Goal: Share content: Share content

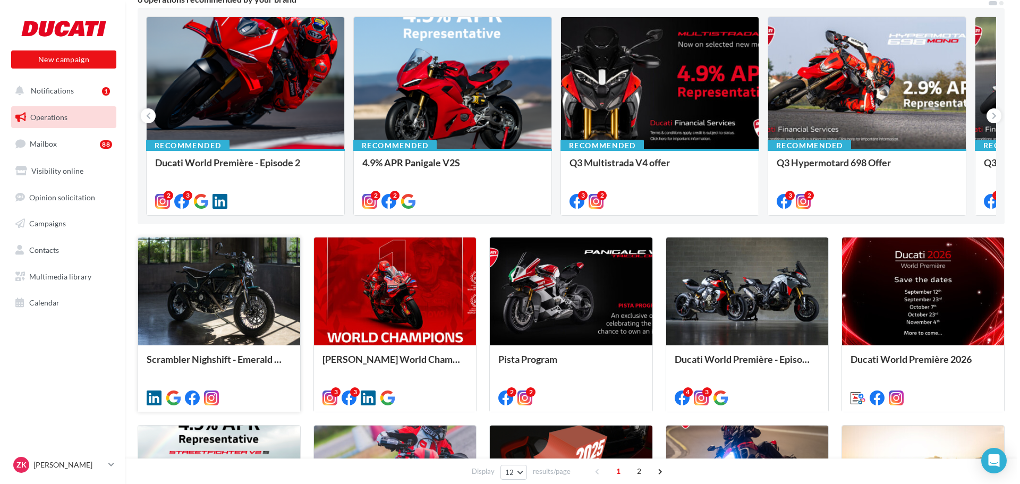
scroll to position [106, 0]
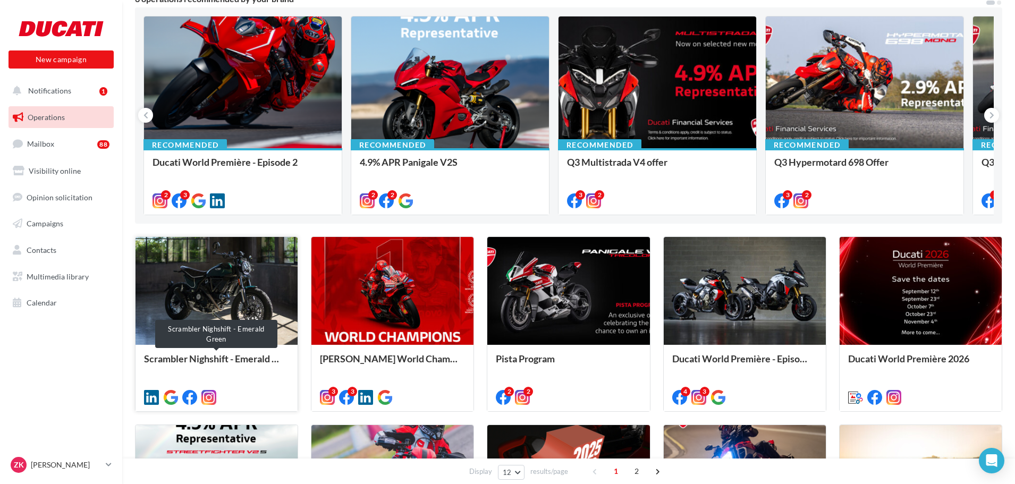
click at [207, 355] on div "Scrambler Nighshift - Emerald Green" at bounding box center [216, 363] width 145 height 21
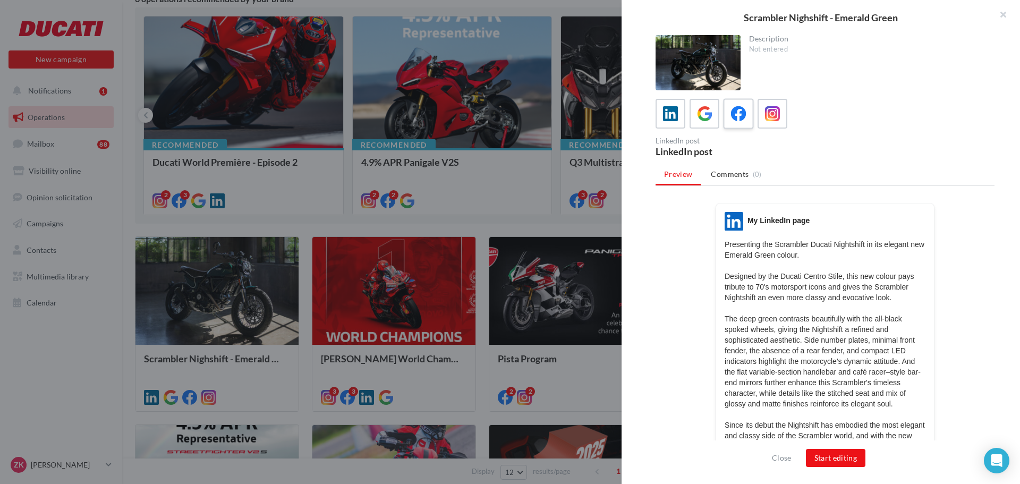
click at [737, 111] on icon at bounding box center [738, 113] width 15 height 15
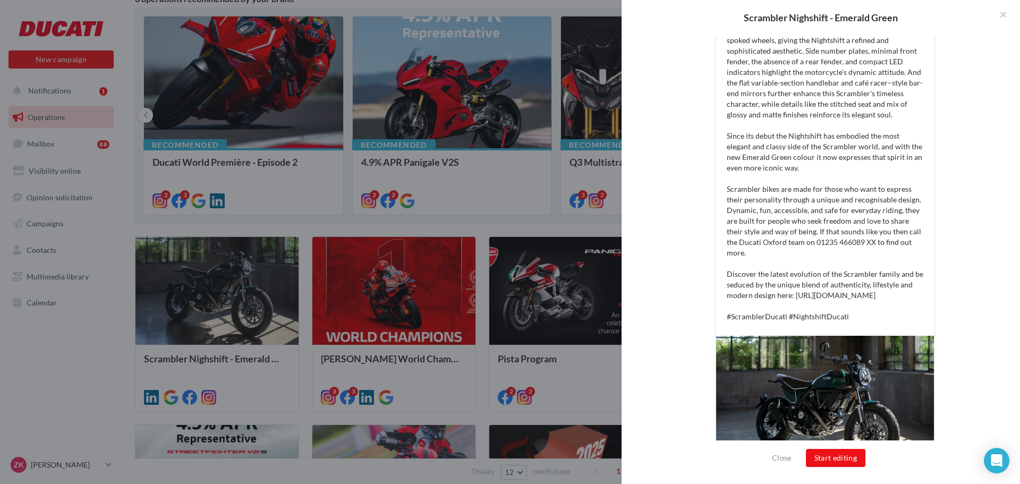
scroll to position [319, 0]
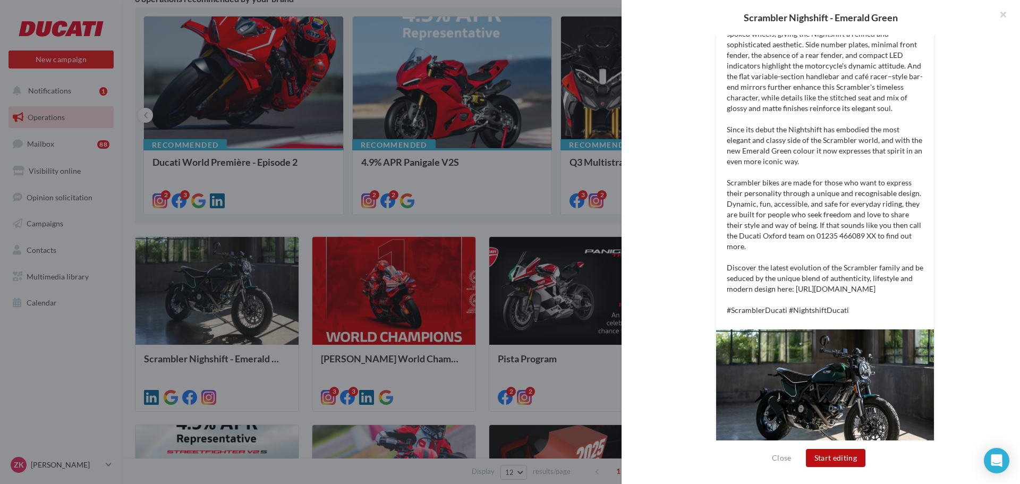
click at [825, 459] on button "Start editing" at bounding box center [836, 458] width 60 height 18
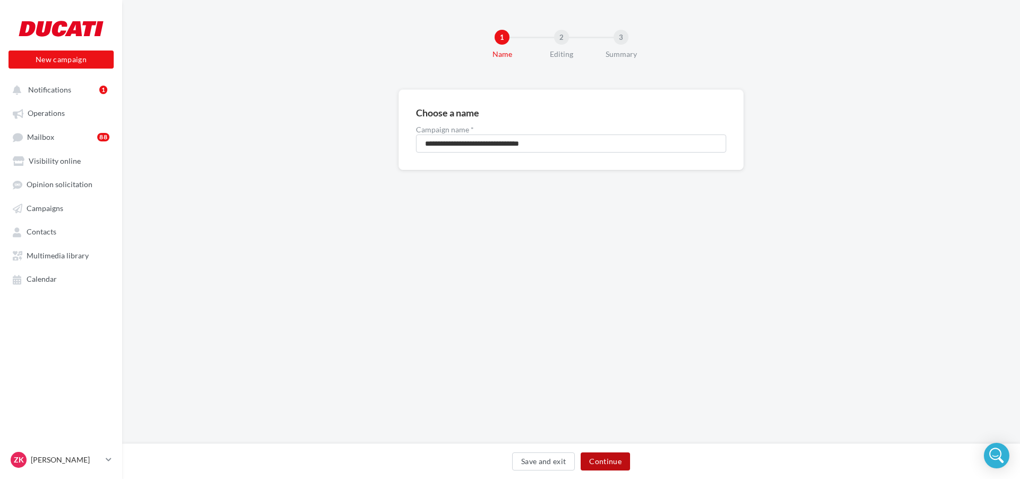
click at [602, 461] on button "Continue" at bounding box center [605, 461] width 49 height 18
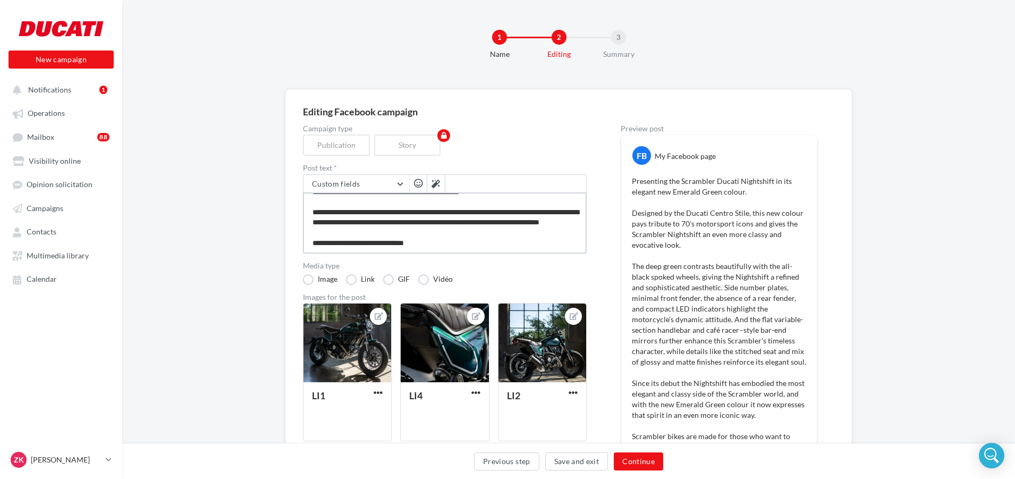
scroll to position [203, 0]
click at [396, 235] on textarea at bounding box center [445, 222] width 284 height 61
type textarea "**********"
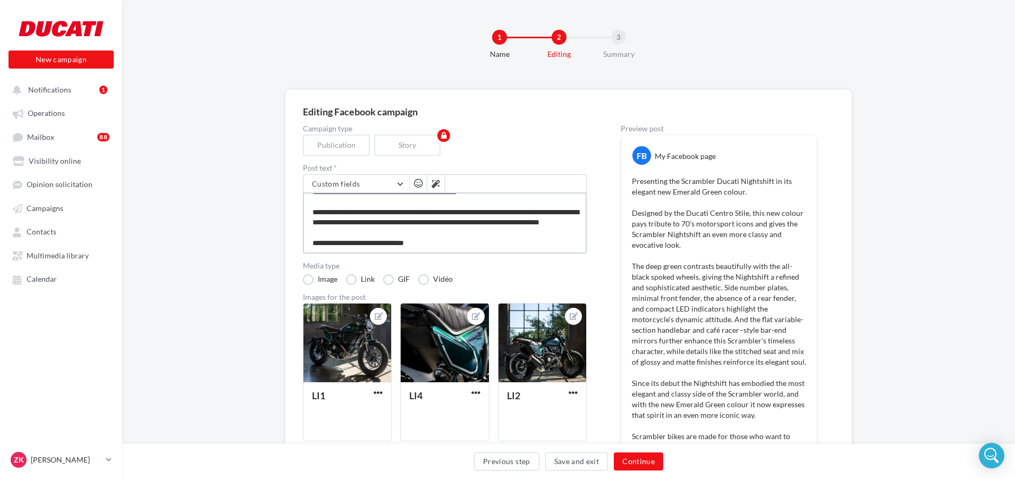
type textarea "**********"
drag, startPoint x: 474, startPoint y: 225, endPoint x: 306, endPoint y: 206, distance: 169.5
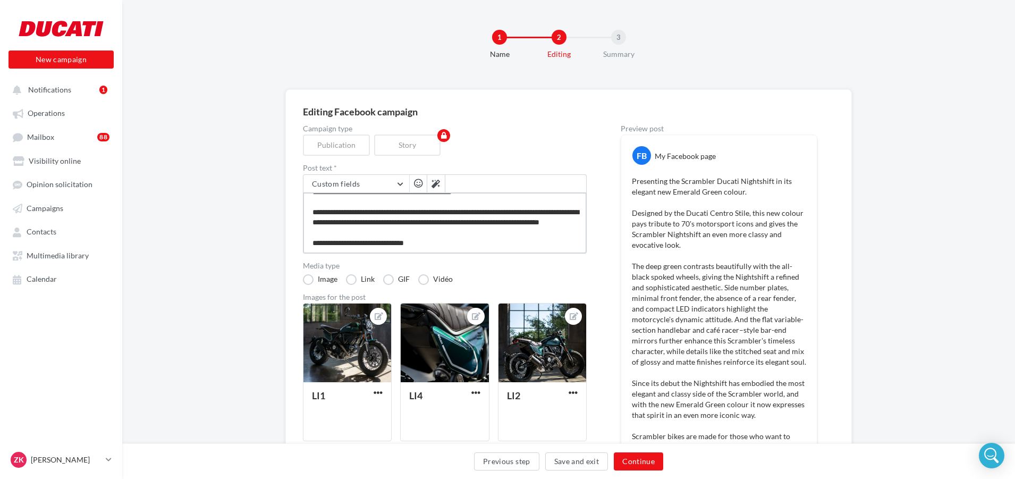
click at [306, 206] on textarea at bounding box center [445, 222] width 284 height 61
type textarea "**********"
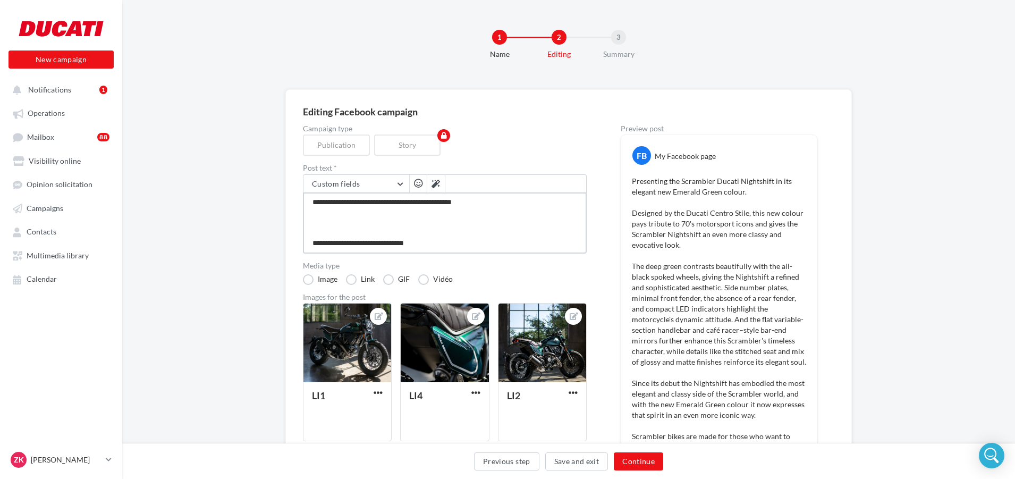
type textarea "**********"
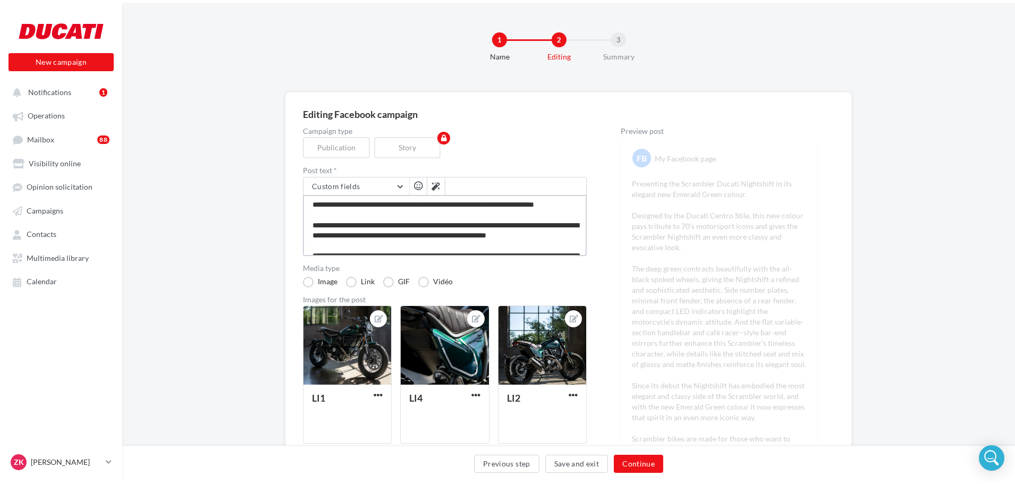
scroll to position [0, 0]
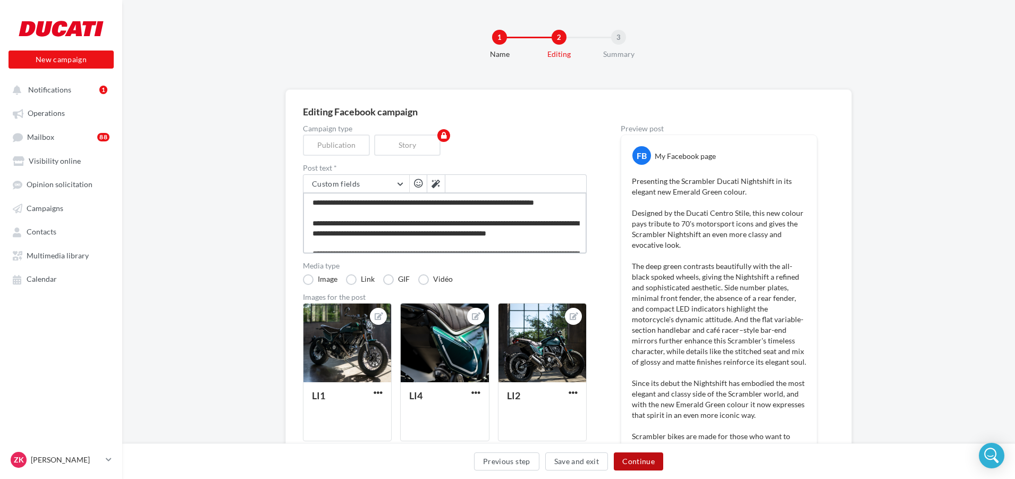
type textarea "**********"
click at [640, 461] on button "Continue" at bounding box center [638, 461] width 49 height 18
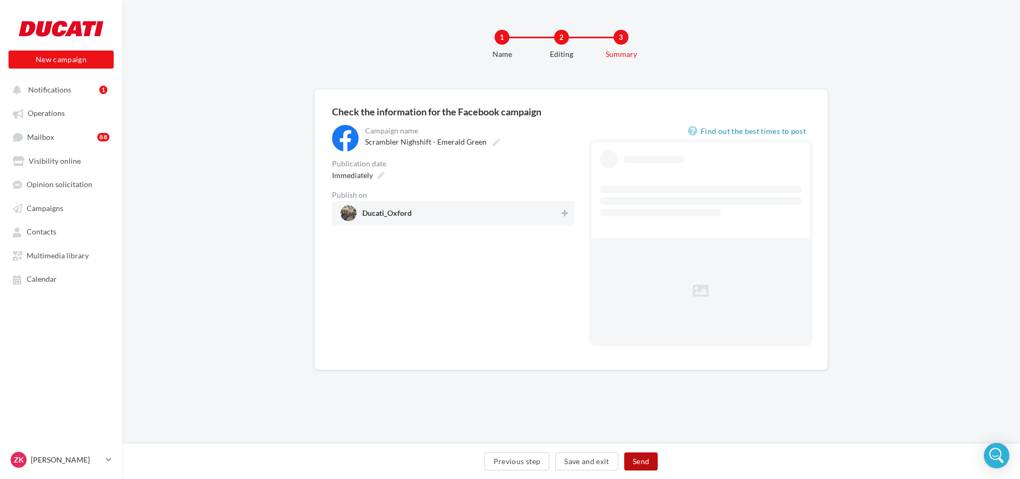
click at [640, 461] on button "Send" at bounding box center [640, 461] width 33 height 18
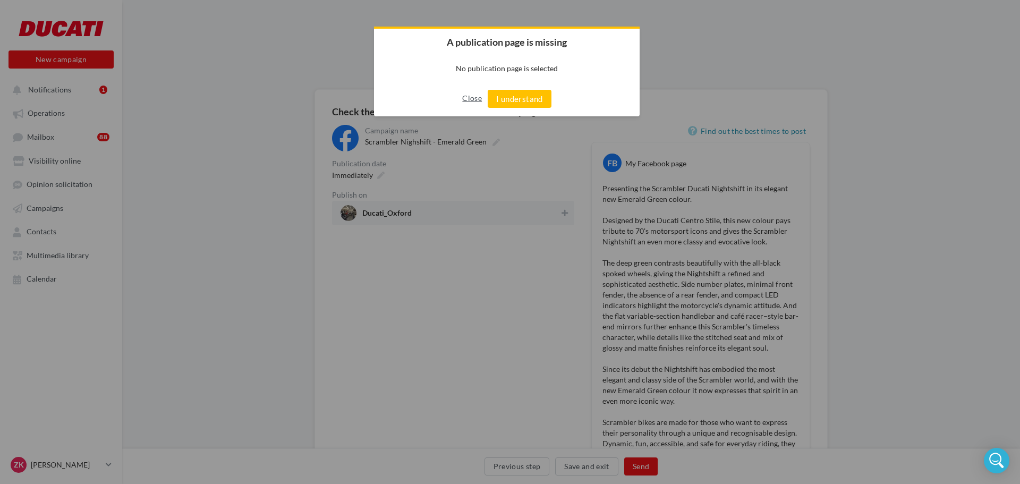
click at [472, 100] on button "Close" at bounding box center [472, 98] width 20 height 17
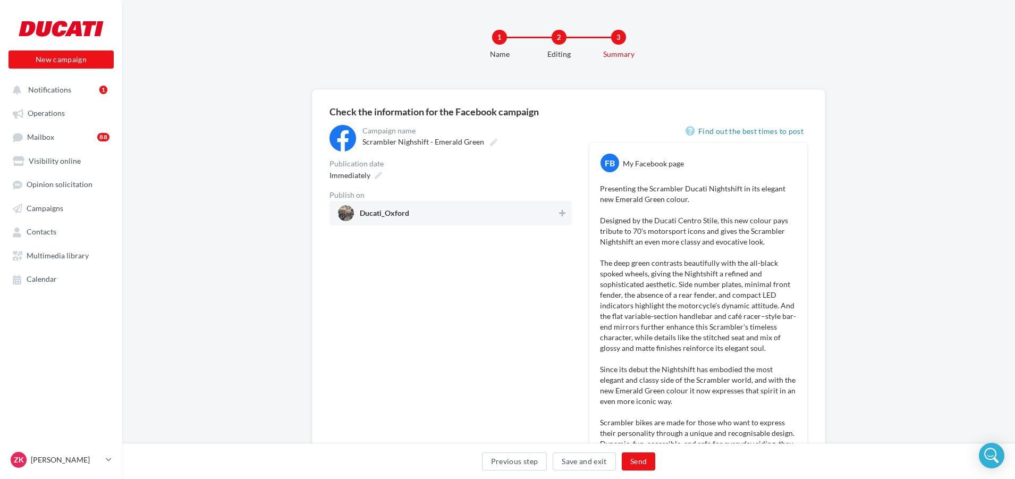
click at [407, 212] on span "Ducati_Oxford" at bounding box center [384, 215] width 49 height 12
click at [642, 461] on button "Send" at bounding box center [638, 461] width 33 height 18
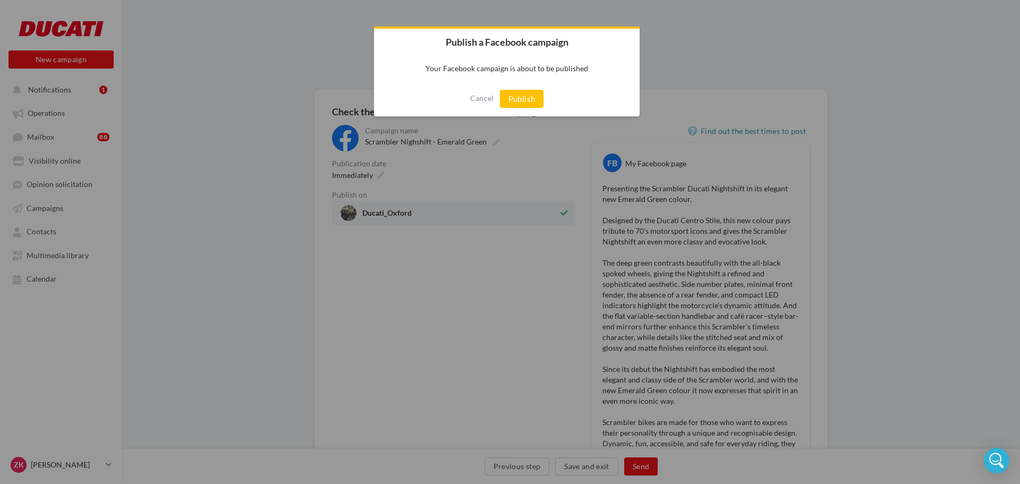
click at [521, 102] on button "Publish" at bounding box center [522, 99] width 44 height 18
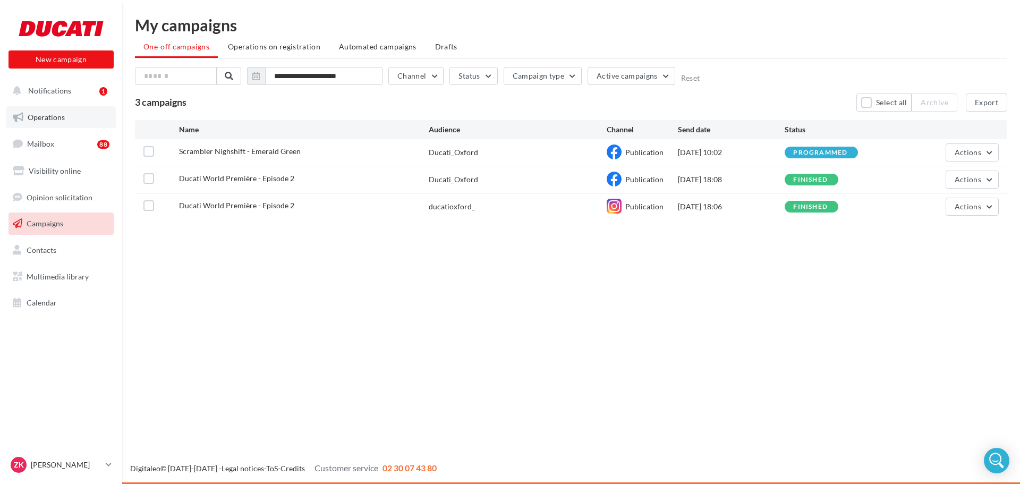
click at [45, 113] on span "Operations" at bounding box center [46, 117] width 37 height 9
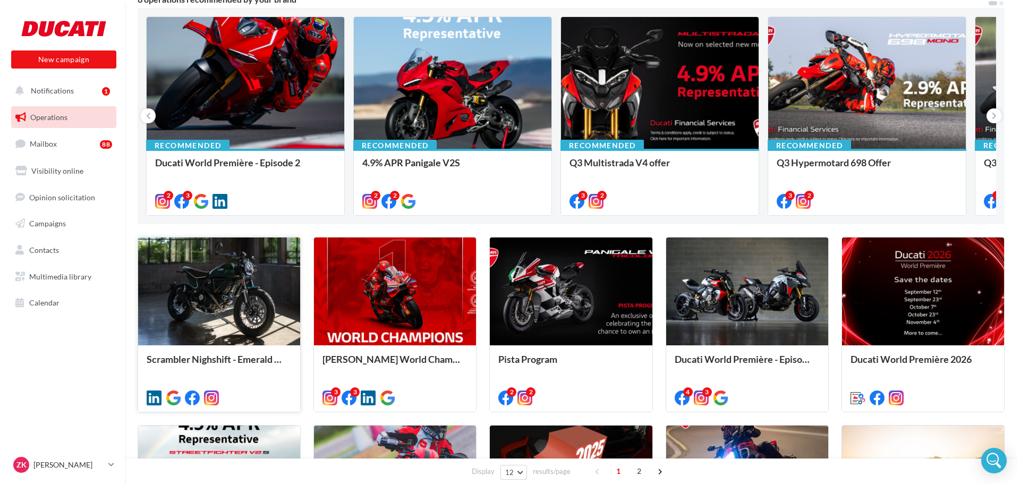
scroll to position [106, 0]
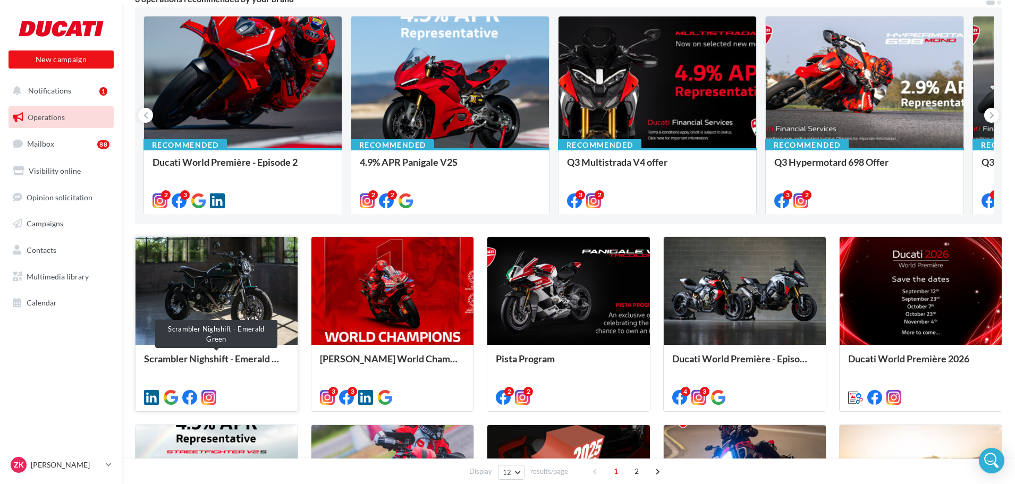
click at [227, 357] on div "Scrambler Nighshift - Emerald Green" at bounding box center [216, 363] width 145 height 21
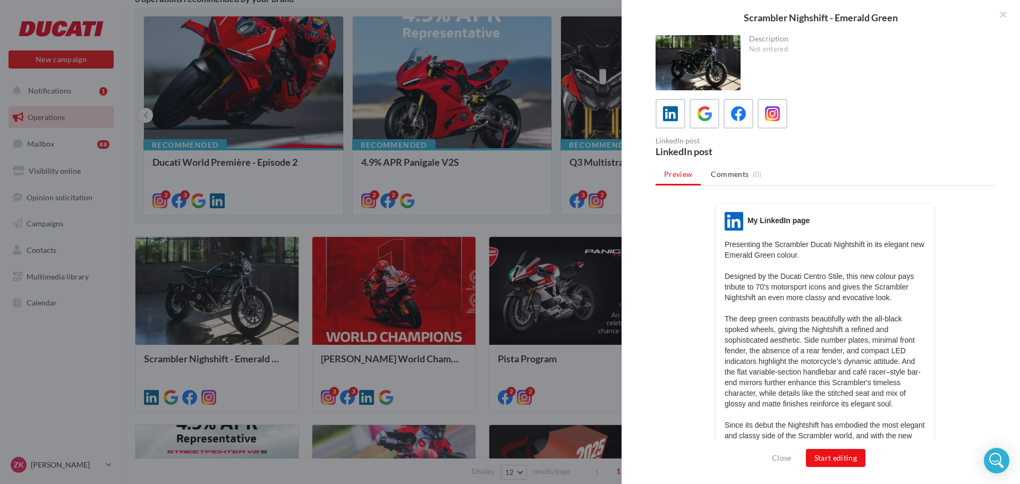
click at [790, 117] on div at bounding box center [825, 114] width 339 height 30
click at [784, 113] on label at bounding box center [772, 113] width 30 height 30
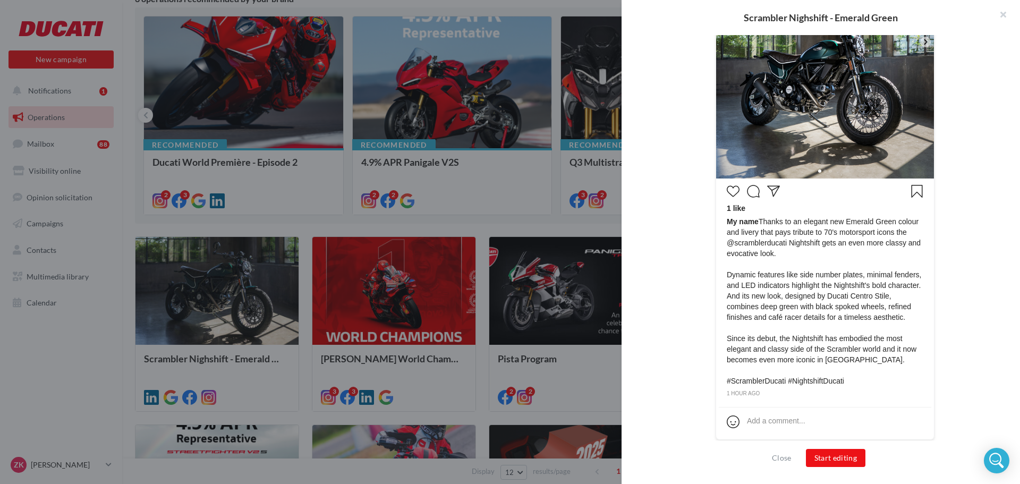
scroll to position [360, 0]
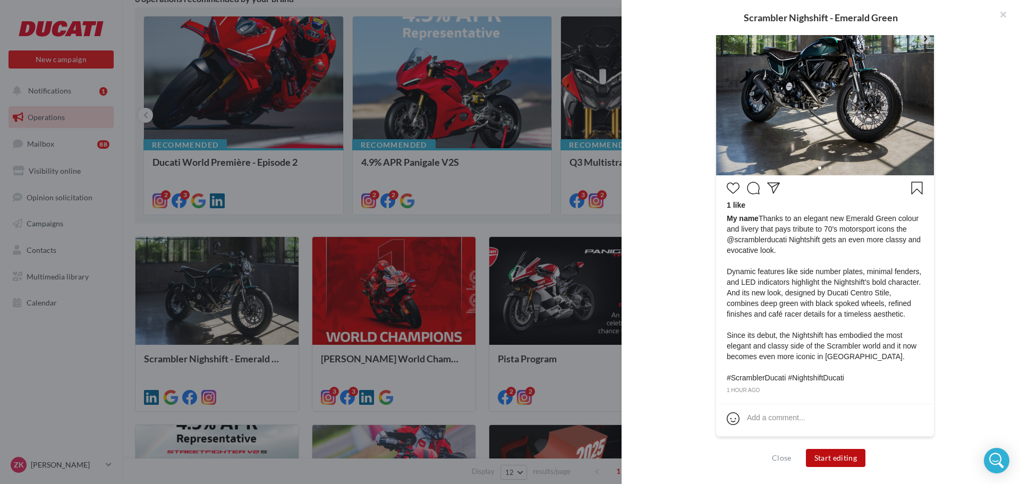
click at [845, 451] on button "Start editing" at bounding box center [836, 458] width 60 height 18
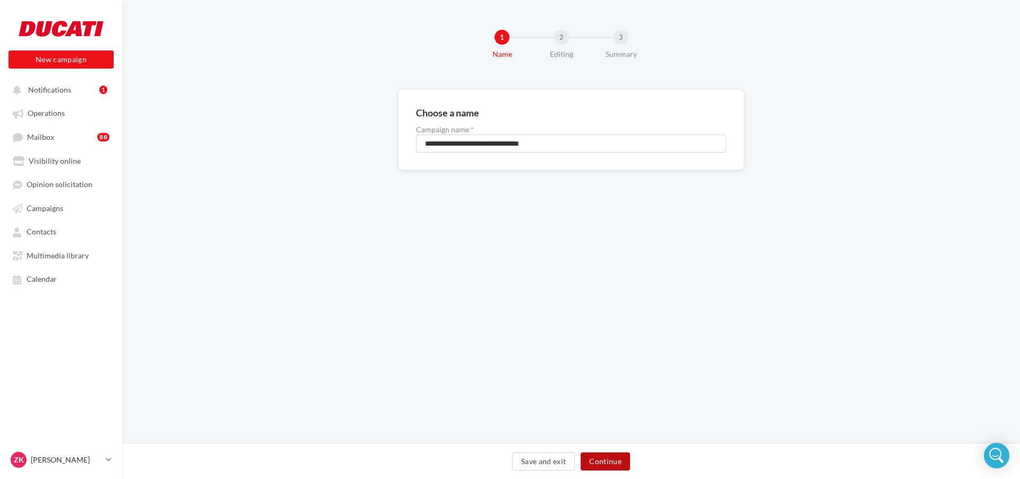
click at [622, 453] on button "Continue" at bounding box center [605, 461] width 49 height 18
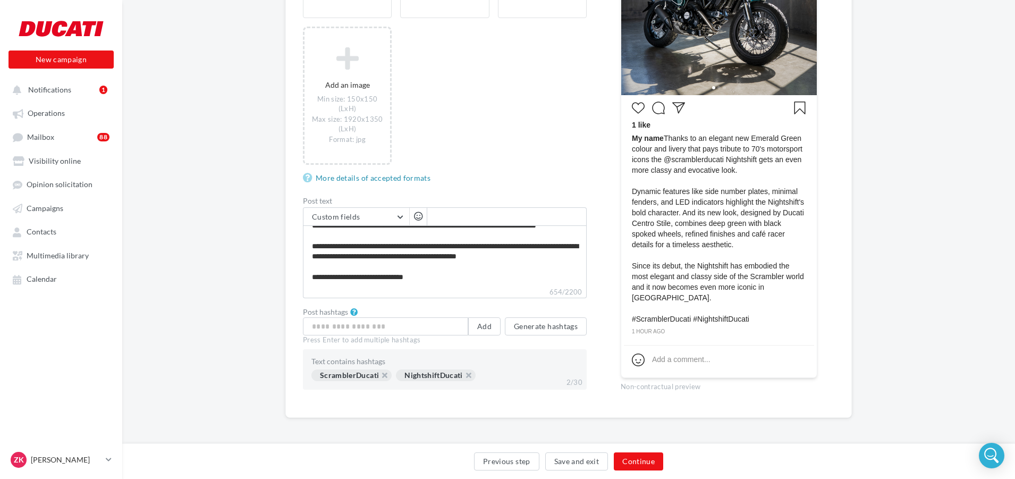
scroll to position [327, 0]
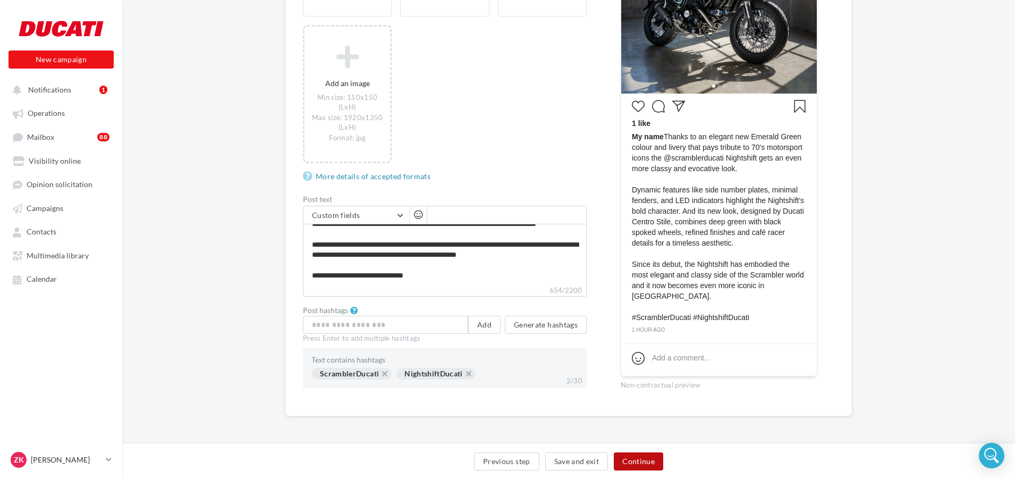
click at [649, 458] on button "Continue" at bounding box center [638, 461] width 49 height 18
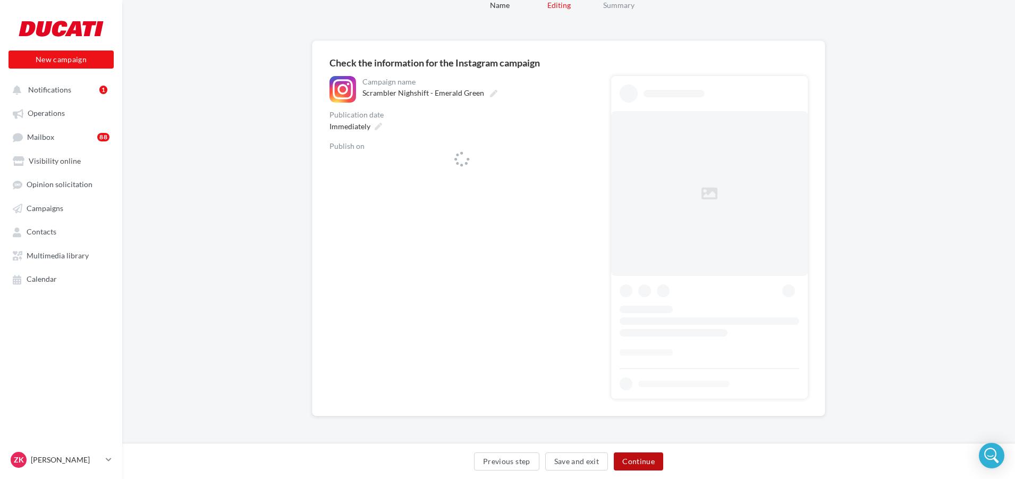
scroll to position [49, 0]
click at [395, 164] on span "ducatioxford_" at bounding box center [383, 167] width 47 height 12
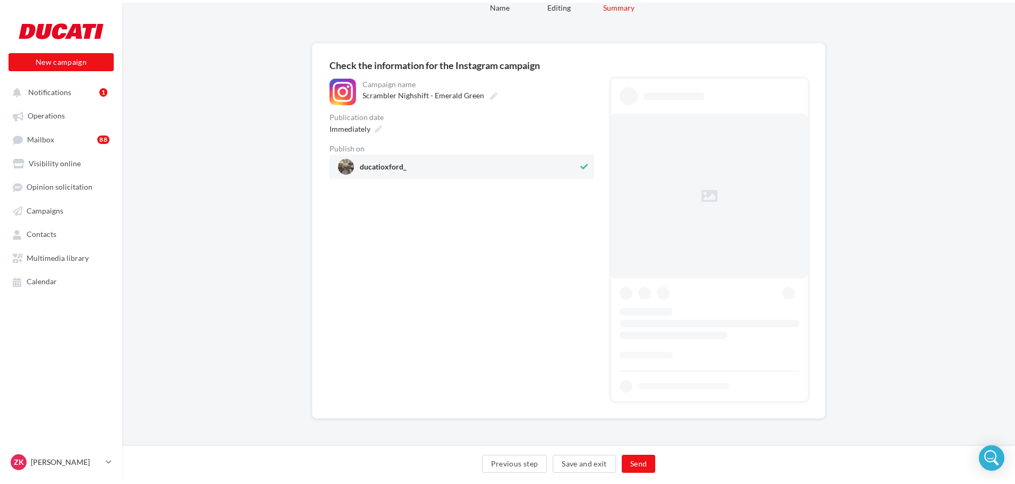
scroll to position [0, 0]
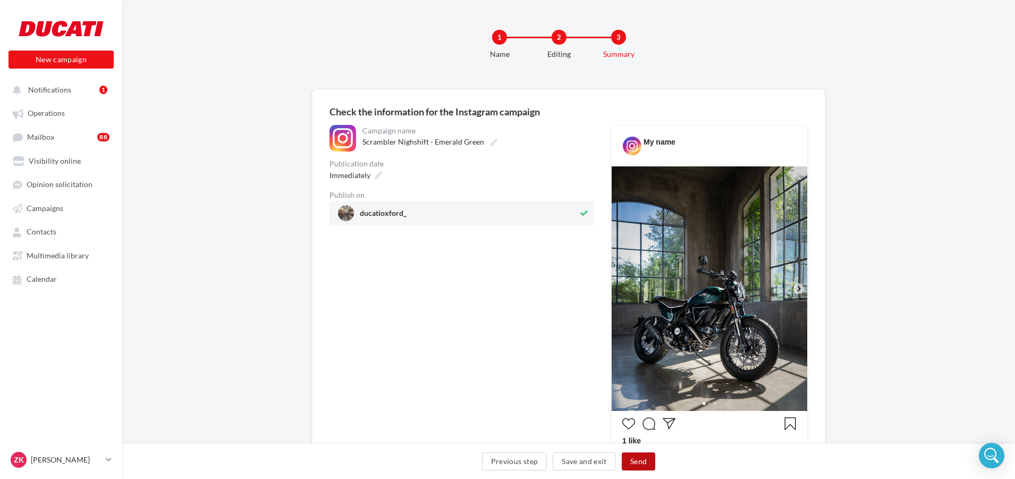
click at [638, 463] on button "Send" at bounding box center [638, 461] width 33 height 18
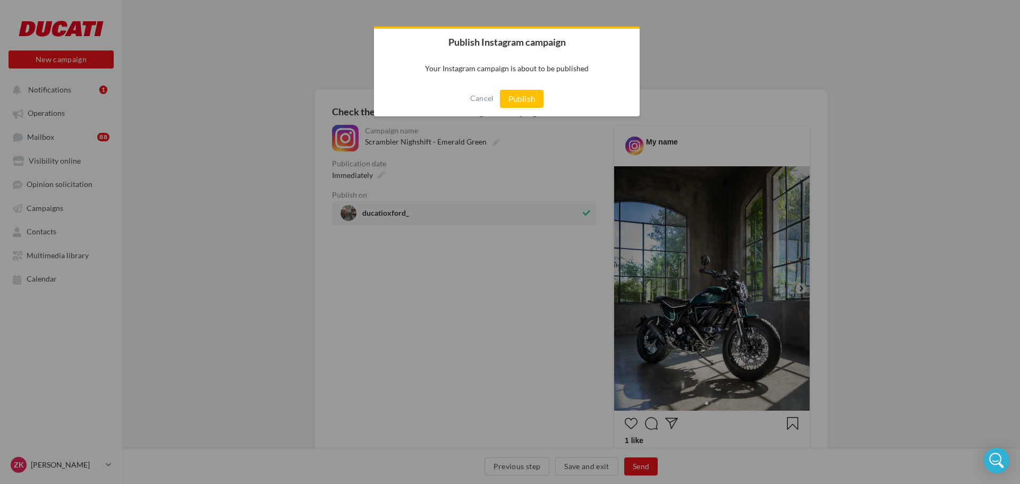
click at [525, 100] on button "Publish" at bounding box center [522, 99] width 44 height 18
